Goal: Transaction & Acquisition: Purchase product/service

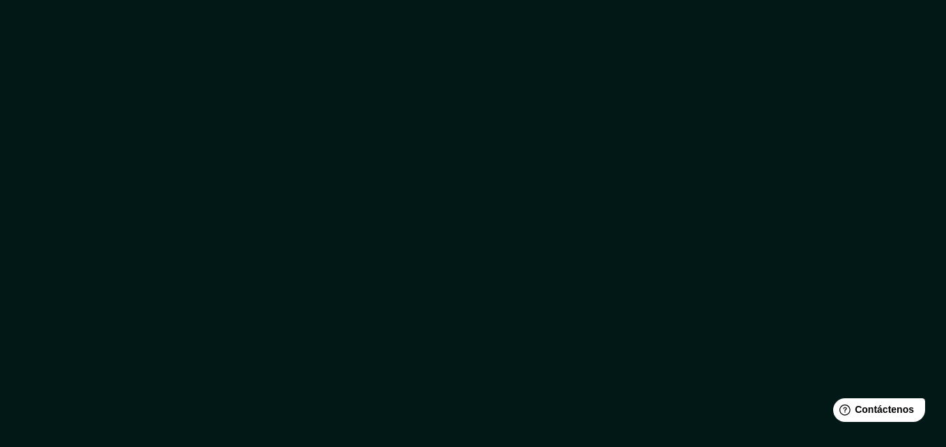
click at [627, 116] on div at bounding box center [473, 223] width 946 height 447
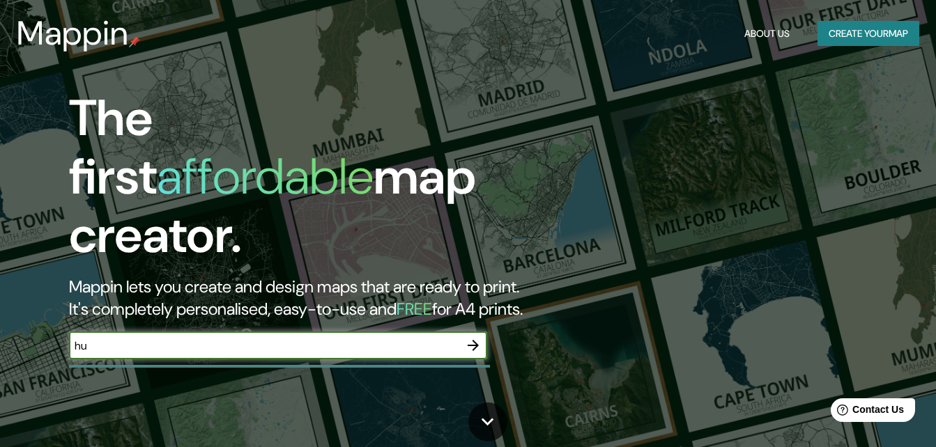
type input "h"
type input "cdmx"
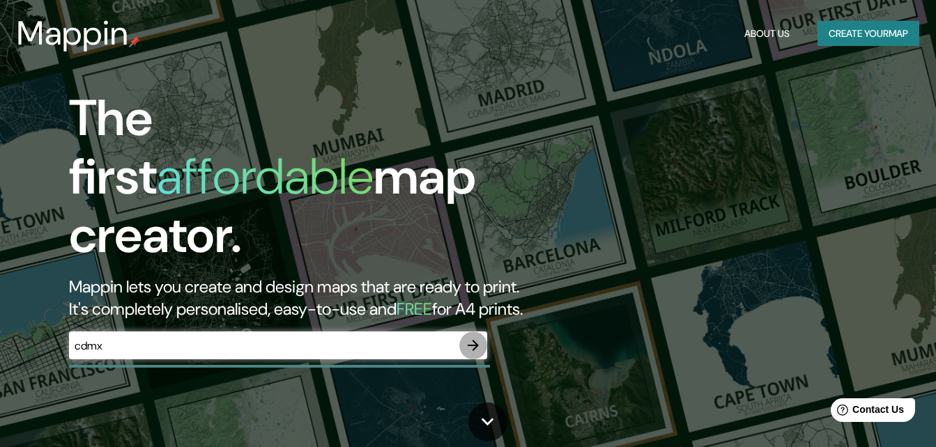
click at [471, 337] on icon "button" at bounding box center [473, 345] width 17 height 17
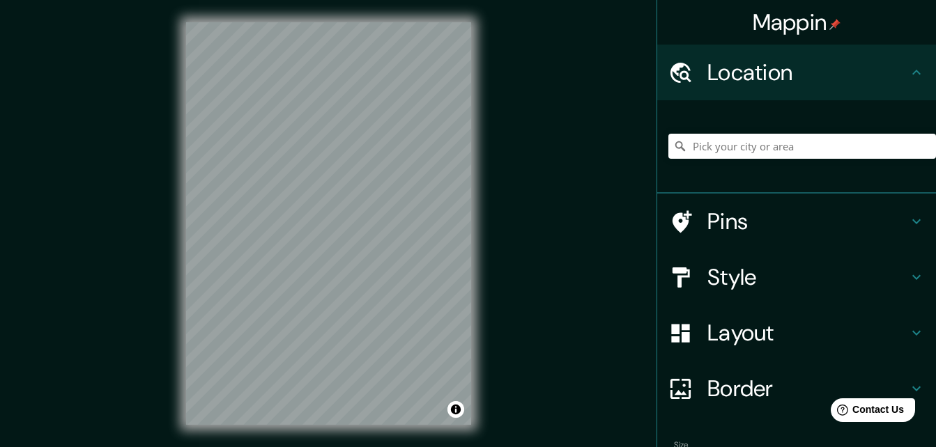
click at [559, 223] on div "Mappin Location Pins Style Layout Border Choose a border. Hint : you can make l…" at bounding box center [468, 235] width 936 height 470
click at [579, 213] on div "Mappin Location Pins Style Layout Border Choose a border. Hint : you can make l…" at bounding box center [468, 235] width 936 height 470
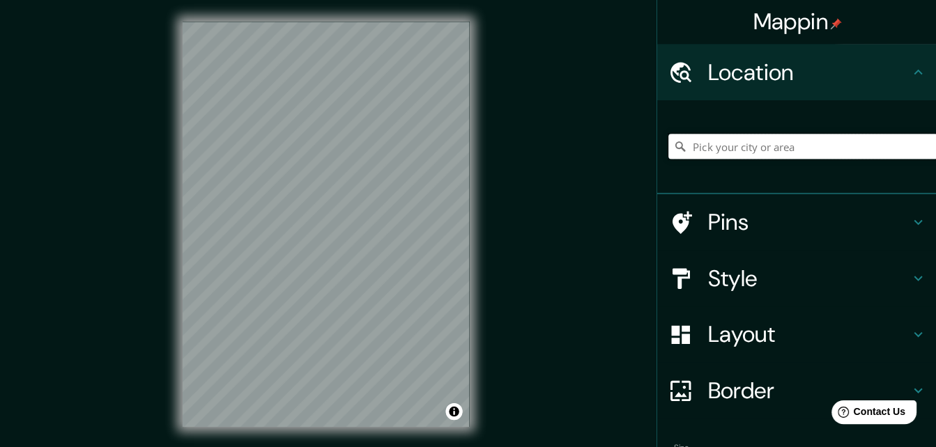
click at [736, 150] on input "Pick your city or area" at bounding box center [802, 146] width 268 height 25
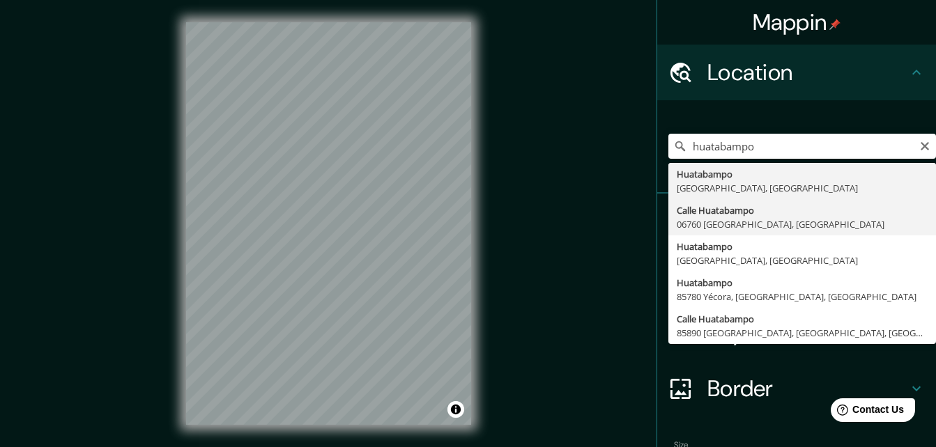
type input "[GEOGRAPHIC_DATA], [GEOGRAPHIC_DATA]"
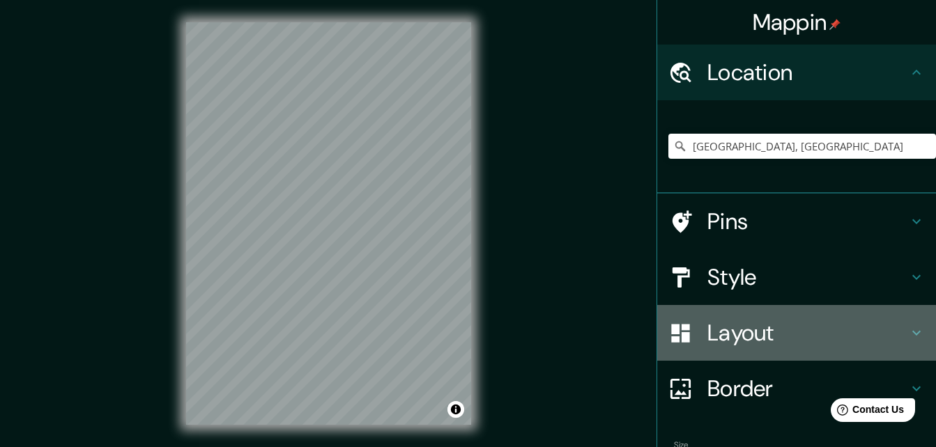
click at [734, 337] on h4 "Layout" at bounding box center [807, 333] width 201 height 28
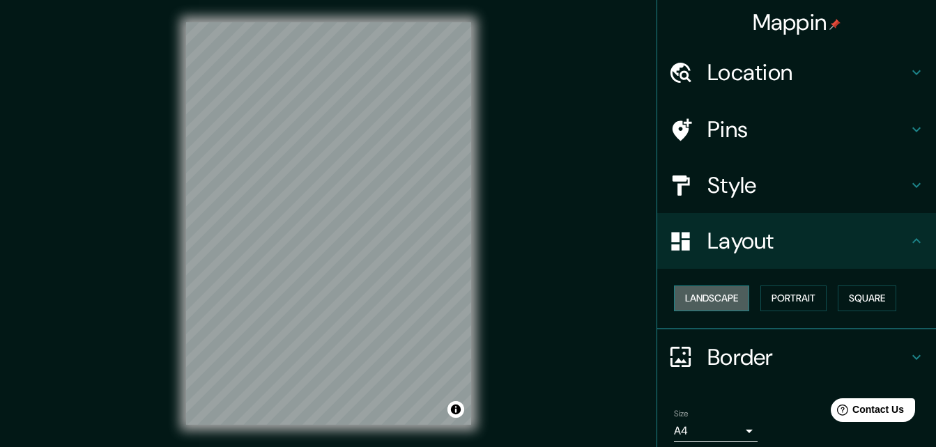
click at [723, 291] on button "Landscape" at bounding box center [711, 299] width 75 height 26
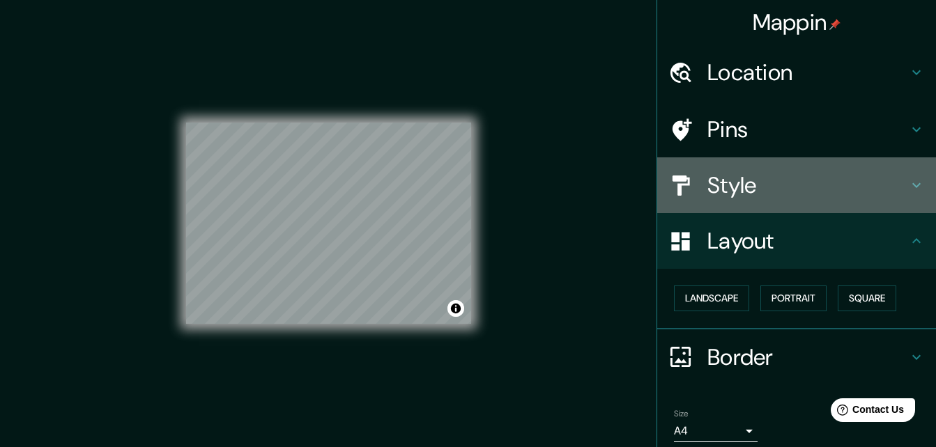
click at [751, 190] on h4 "Style" at bounding box center [807, 185] width 201 height 28
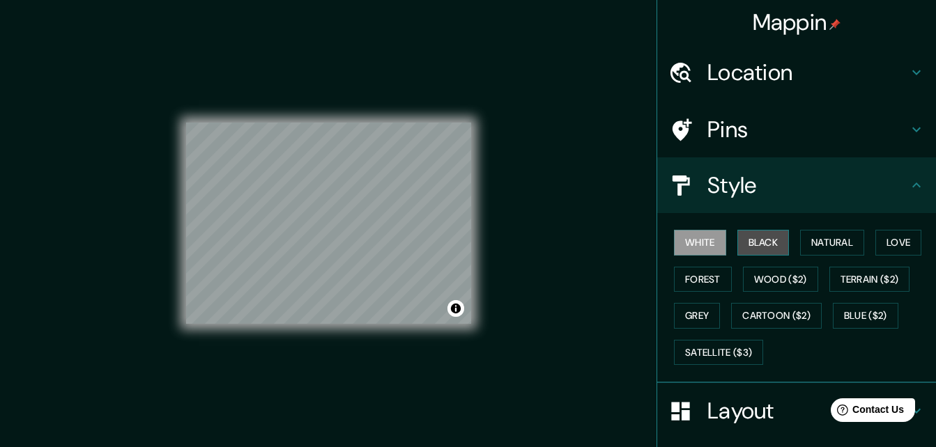
click at [755, 238] on button "Black" at bounding box center [763, 243] width 52 height 26
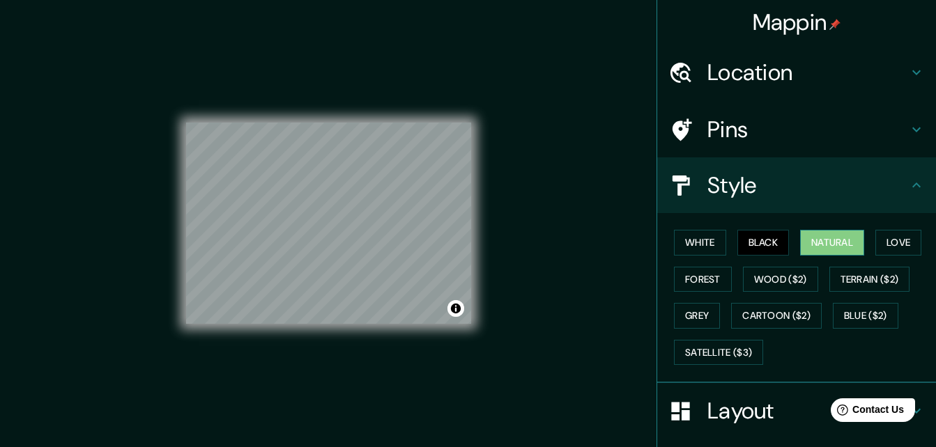
click at [814, 241] on button "Natural" at bounding box center [832, 243] width 64 height 26
click at [875, 240] on button "Love" at bounding box center [898, 243] width 46 height 26
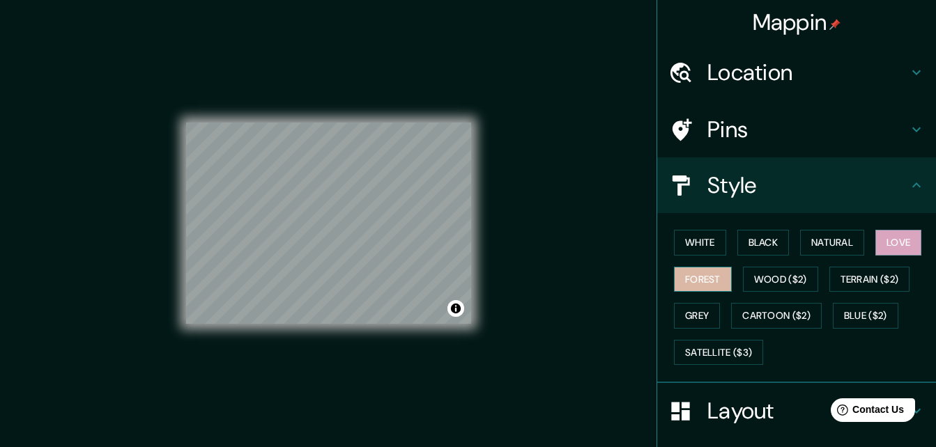
click at [715, 279] on button "Forest" at bounding box center [703, 280] width 58 height 26
click at [696, 309] on button "Grey" at bounding box center [697, 316] width 46 height 26
click at [705, 281] on button "Forest" at bounding box center [703, 280] width 58 height 26
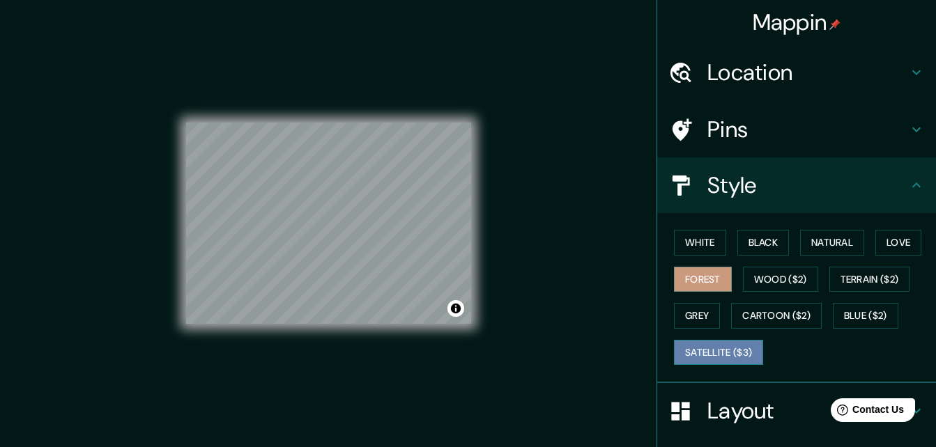
click at [721, 350] on button "Satellite ($3)" at bounding box center [718, 353] width 89 height 26
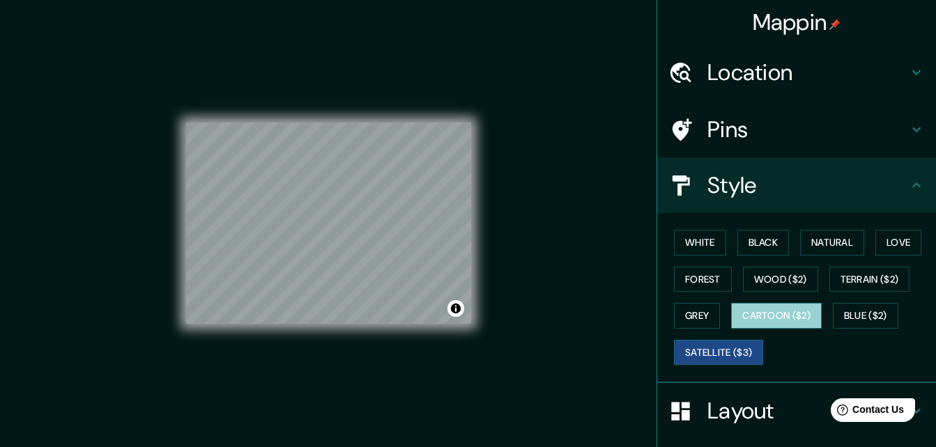
click at [767, 314] on button "Cartoon ($2)" at bounding box center [776, 316] width 91 height 26
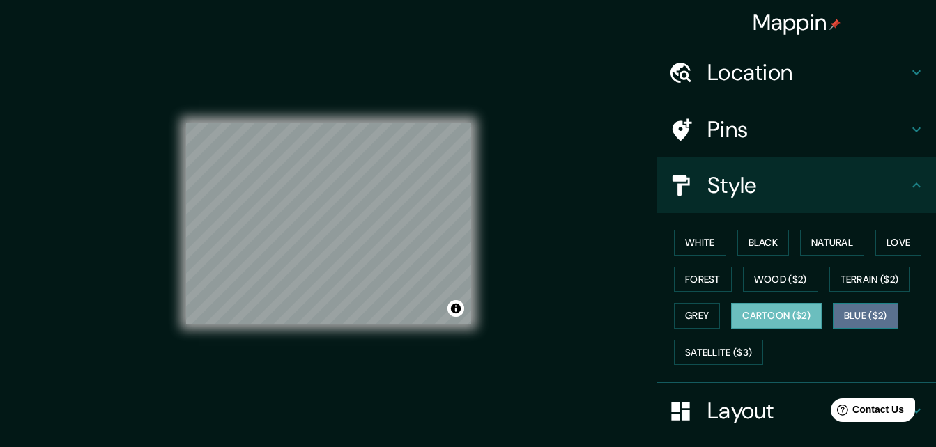
click at [858, 309] on button "Blue ($2)" at bounding box center [866, 316] width 66 height 26
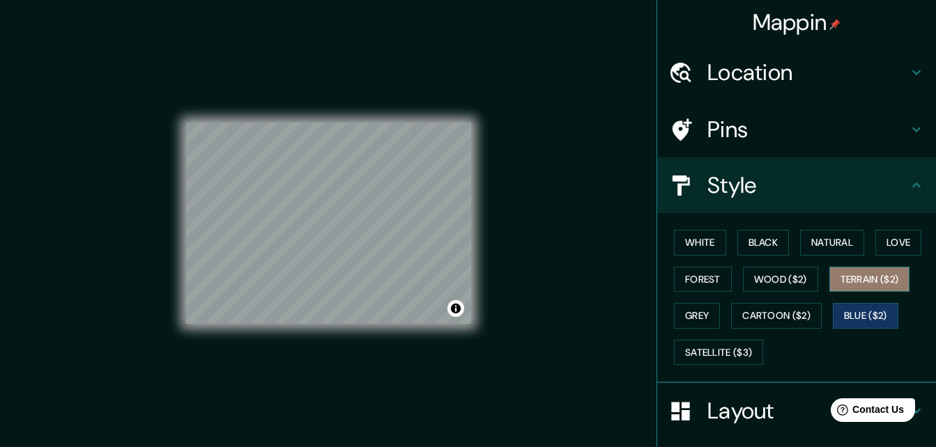
click at [862, 284] on button "Terrain ($2)" at bounding box center [869, 280] width 81 height 26
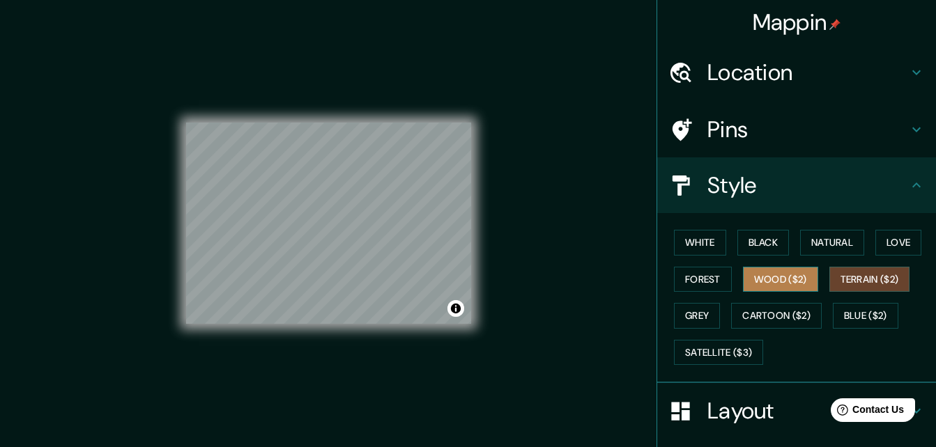
click at [769, 273] on button "Wood ($2)" at bounding box center [780, 280] width 75 height 26
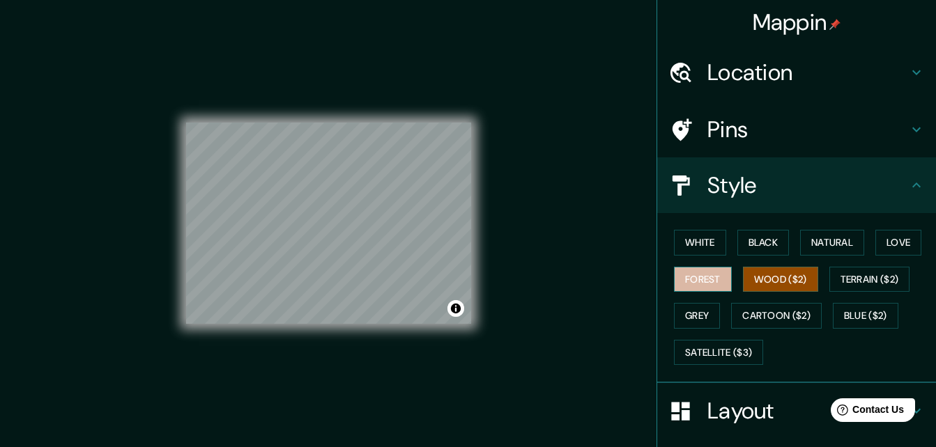
click at [689, 273] on button "Forest" at bounding box center [703, 280] width 58 height 26
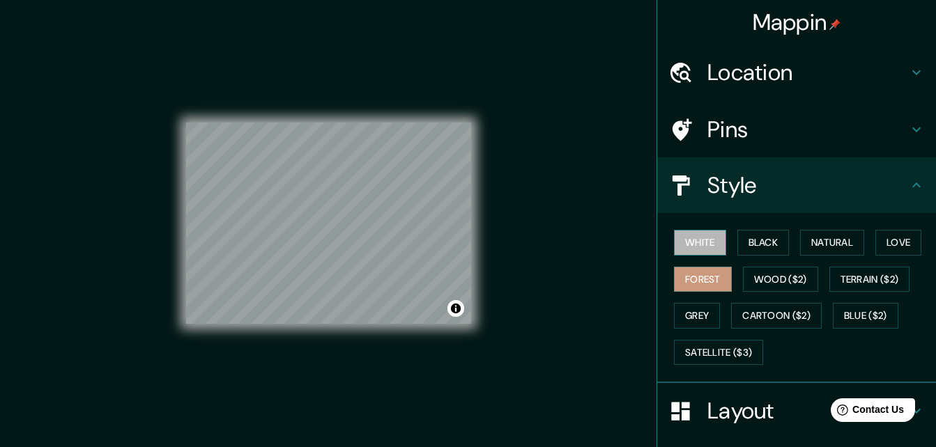
click at [700, 244] on button "White" at bounding box center [700, 243] width 52 height 26
click at [758, 244] on button "Black" at bounding box center [763, 243] width 52 height 26
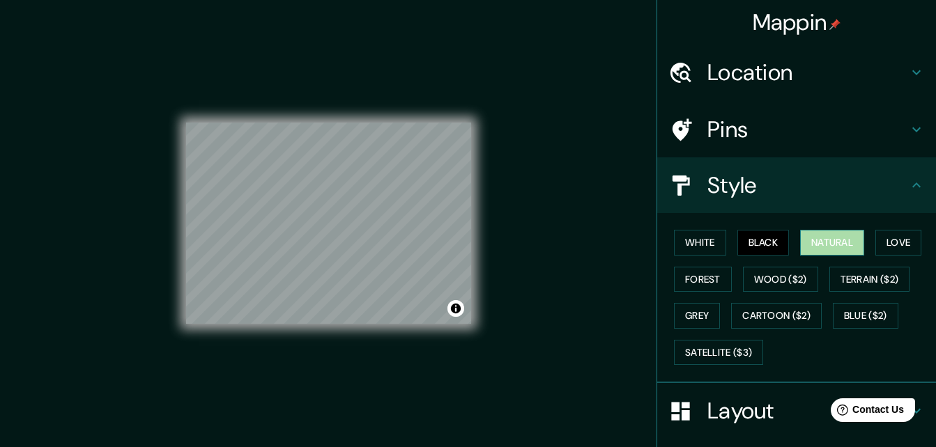
click at [826, 243] on button "Natural" at bounding box center [832, 243] width 64 height 26
click at [886, 243] on button "Love" at bounding box center [898, 243] width 46 height 26
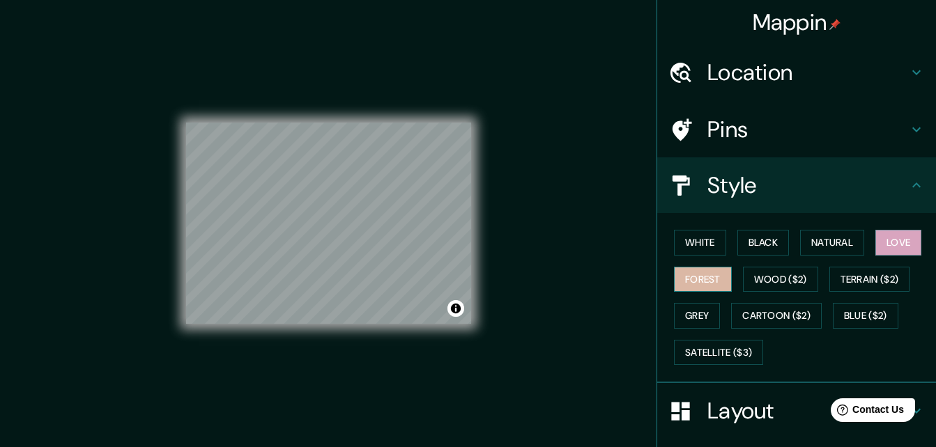
click at [705, 288] on button "Forest" at bounding box center [703, 280] width 58 height 26
click at [695, 301] on div "White Black Natural Love Forest Wood ($2) Terrain ($2) Grey Cartoon ($2) Blue (…" at bounding box center [802, 297] width 268 height 146
click at [695, 307] on button "Grey" at bounding box center [697, 316] width 46 height 26
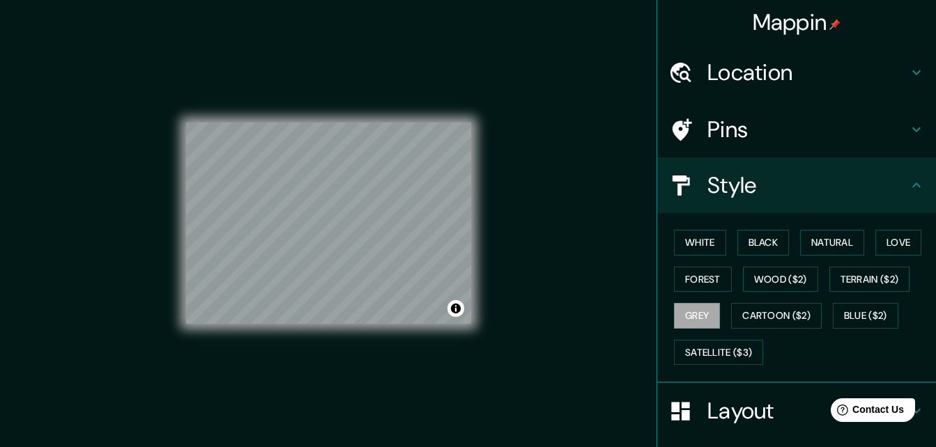
scroll to position [164, 0]
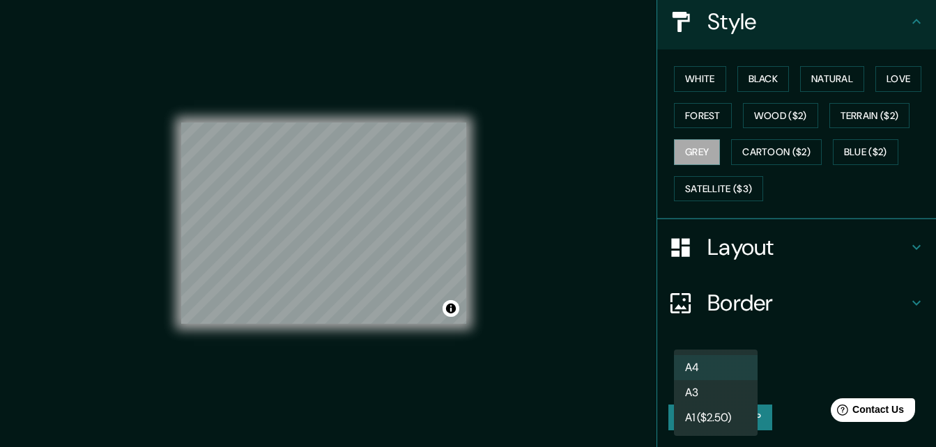
click at [729, 371] on body "Mappin Location [GEOGRAPHIC_DATA], [GEOGRAPHIC_DATA] Pins Style [PERSON_NAME] B…" at bounding box center [468, 223] width 936 height 447
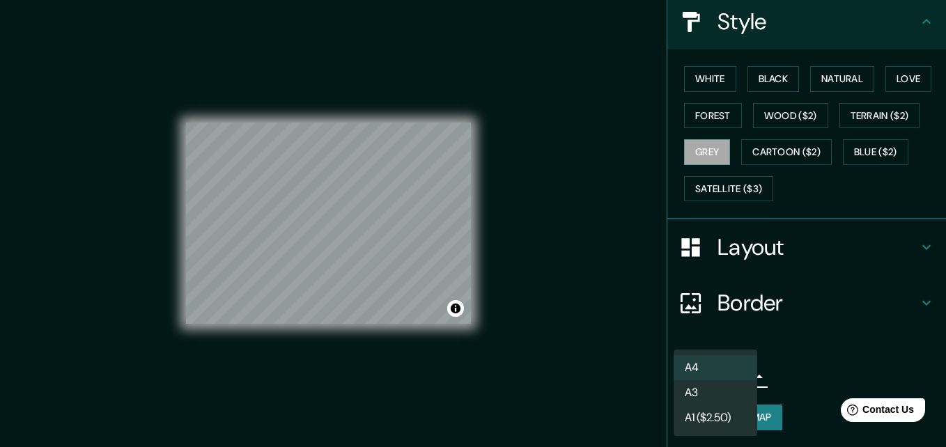
click at [765, 366] on div at bounding box center [473, 223] width 946 height 447
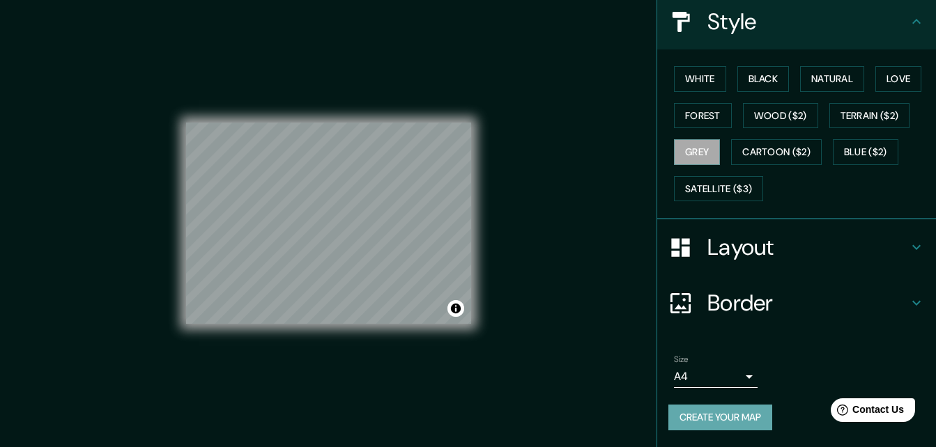
click at [734, 415] on button "Create your map" at bounding box center [720, 418] width 104 height 26
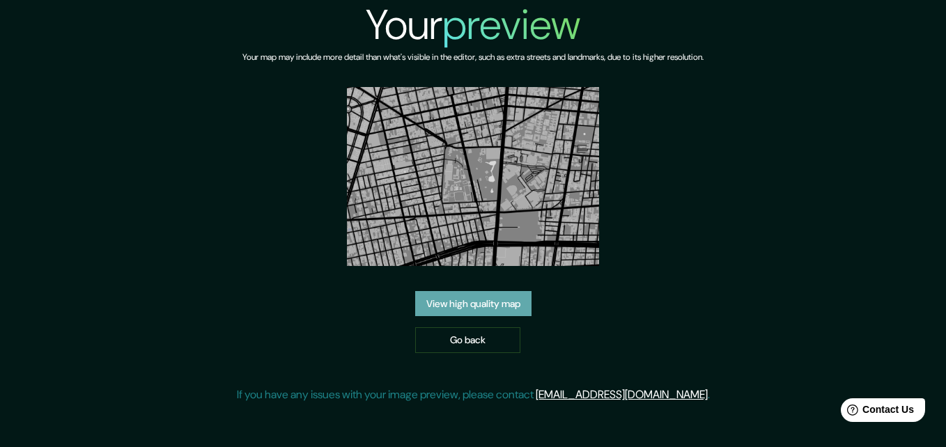
click at [514, 308] on link "View high quality map" at bounding box center [473, 304] width 116 height 26
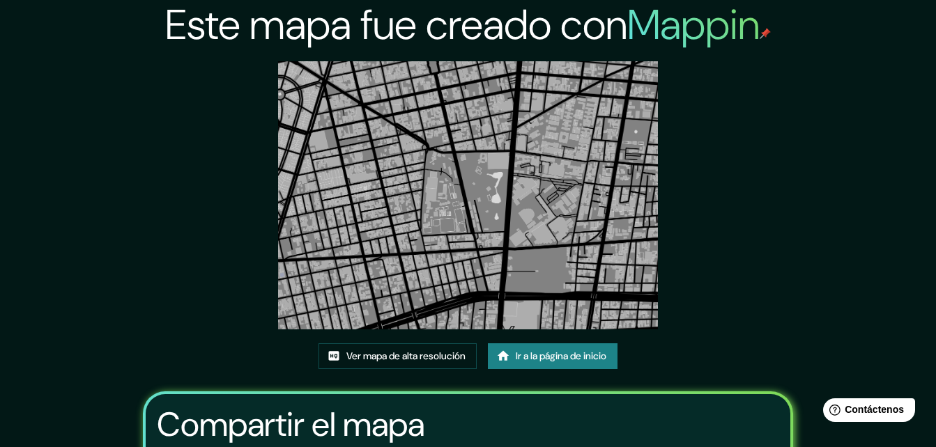
scroll to position [1, 0]
